Goal: Task Accomplishment & Management: Use online tool/utility

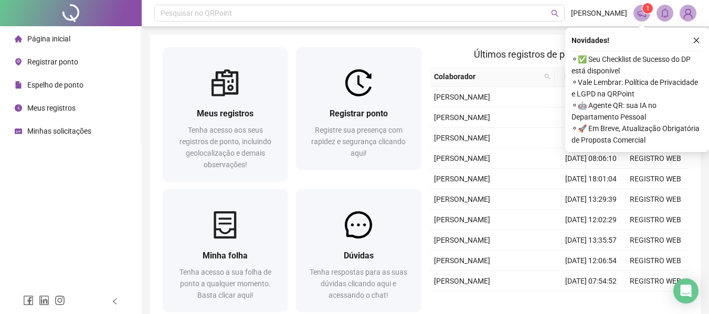
click at [62, 62] on span "Registrar ponto" at bounding box center [52, 62] width 51 height 8
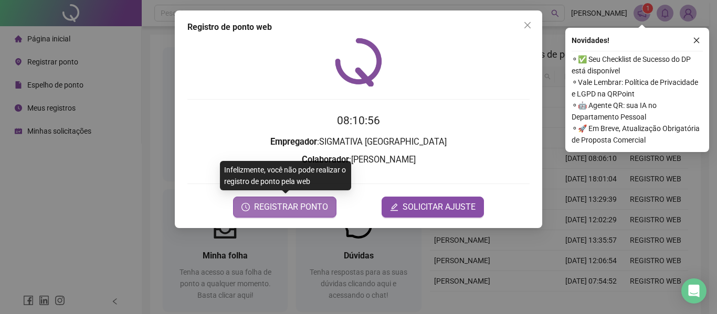
click at [313, 209] on span "REGISTRAR PONTO" at bounding box center [291, 207] width 74 height 13
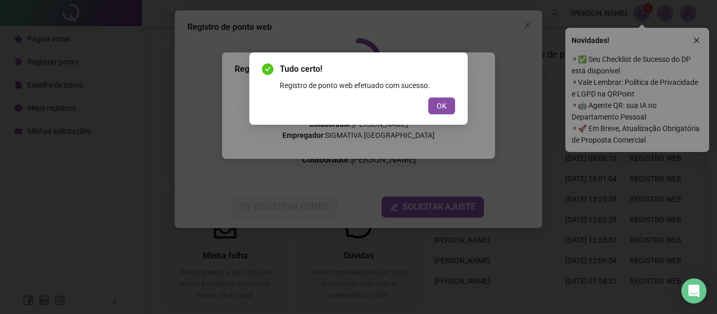
click at [530, 74] on div "Tudo certo! Registro de ponto web efetuado com sucesso. OK" at bounding box center [358, 157] width 717 height 314
click at [445, 108] on span "OK" at bounding box center [442, 106] width 10 height 12
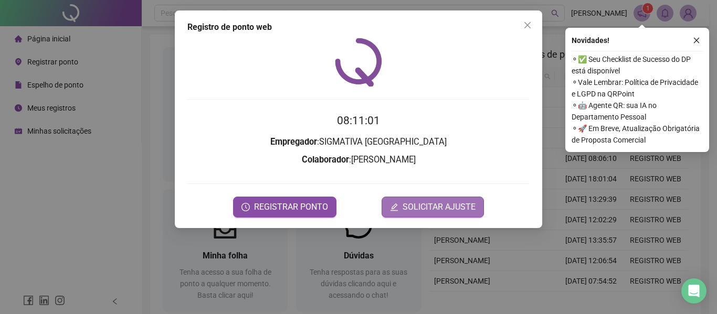
click at [427, 204] on span "SOLICITAR AJUSTE" at bounding box center [438, 207] width 73 height 13
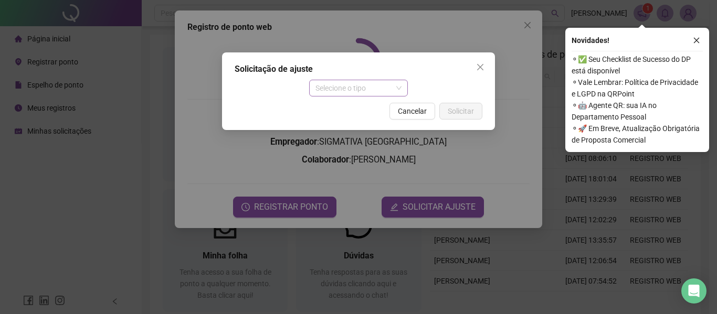
click at [392, 88] on span "Selecione o tipo" at bounding box center [358, 88] width 87 height 16
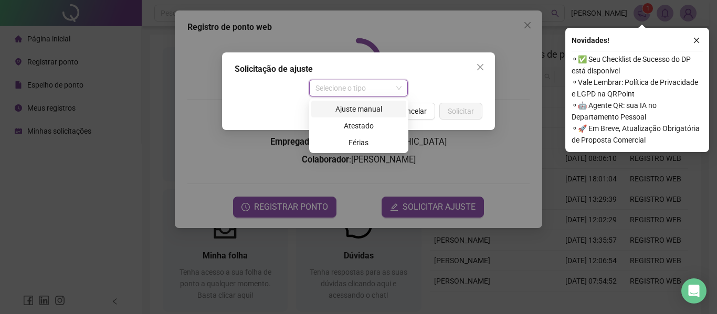
click at [368, 110] on div "Ajuste manual" at bounding box center [358, 109] width 82 height 12
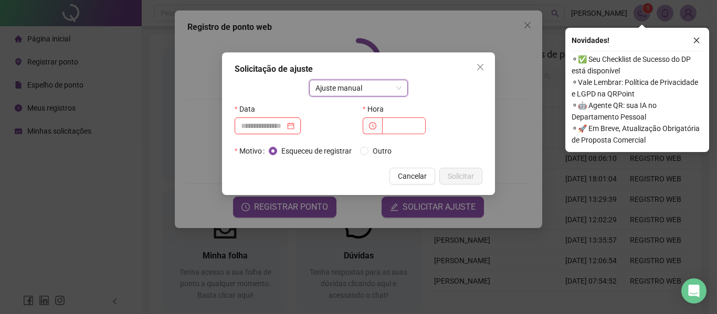
click at [265, 125] on input at bounding box center [263, 126] width 44 height 12
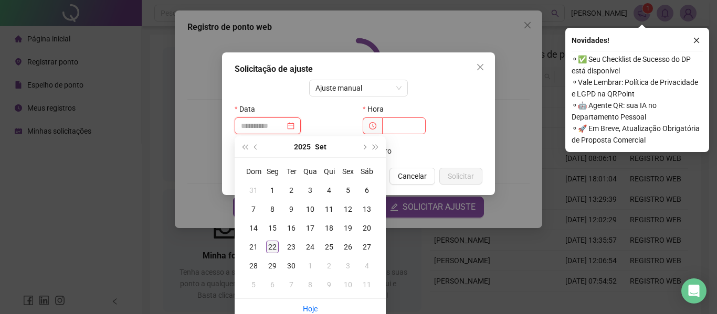
type input "**********"
drag, startPoint x: 271, startPoint y: 247, endPoint x: 367, endPoint y: 172, distance: 121.1
click at [274, 244] on div "22" at bounding box center [272, 247] width 13 height 13
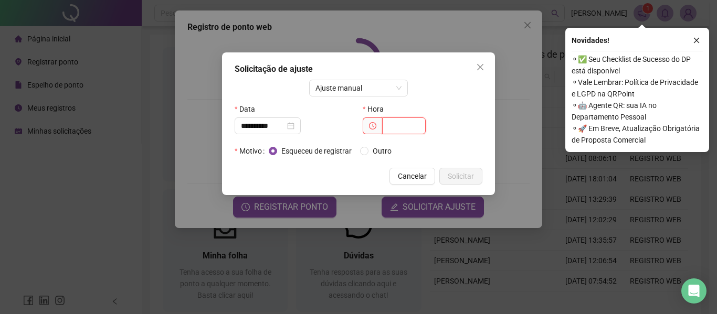
click at [406, 128] on input "text" at bounding box center [404, 126] width 44 height 17
type input "*****"
click at [466, 175] on span "Solicitar" at bounding box center [461, 177] width 26 height 12
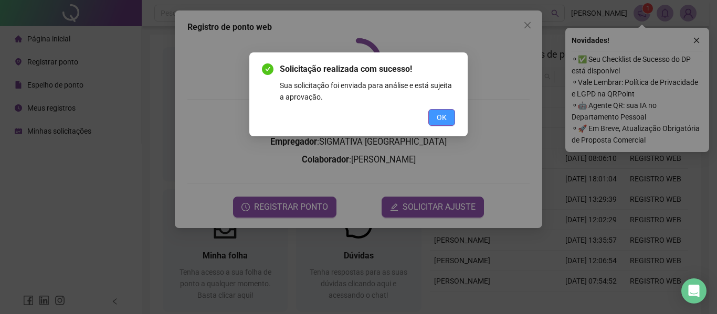
click at [442, 114] on span "OK" at bounding box center [442, 118] width 10 height 12
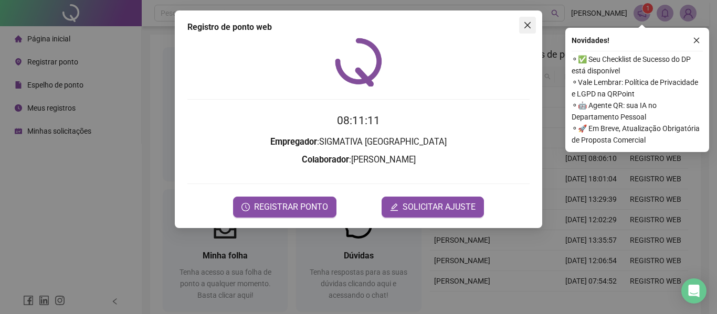
click at [530, 26] on icon "close" at bounding box center [527, 25] width 8 height 8
